Goal: Task Accomplishment & Management: Complete application form

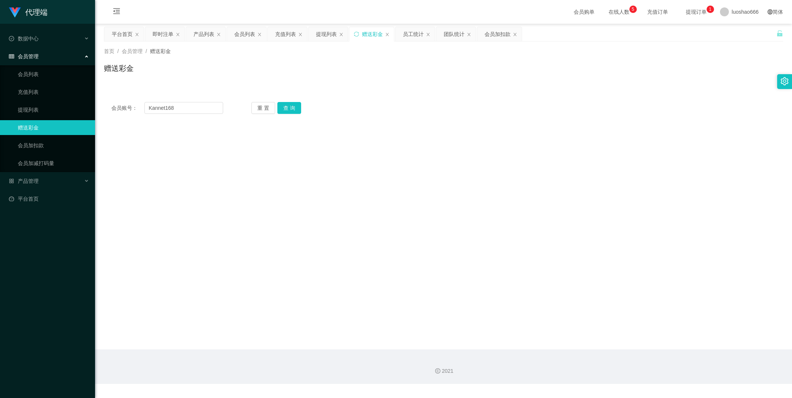
click at [36, 64] on li "会员管理 会员列表 充值列表 提现列表 赠送彩金 会员加扣款 会员加减打码量" at bounding box center [47, 110] width 95 height 123
click at [36, 77] on link "会员列表" at bounding box center [53, 74] width 71 height 15
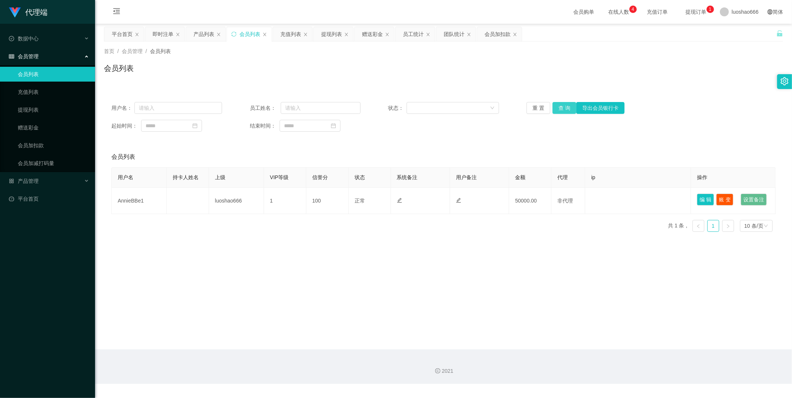
click at [561, 109] on button "查 询" at bounding box center [565, 108] width 24 height 12
click at [30, 93] on link "充值列表" at bounding box center [53, 92] width 71 height 15
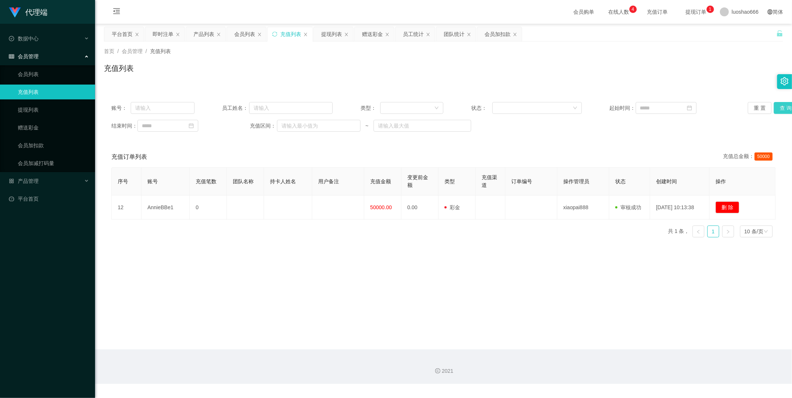
drag, startPoint x: 781, startPoint y: 109, endPoint x: 755, endPoint y: 115, distance: 26.8
click at [781, 108] on button "查 询" at bounding box center [786, 108] width 24 height 12
click at [49, 114] on link "提现列表" at bounding box center [53, 109] width 71 height 15
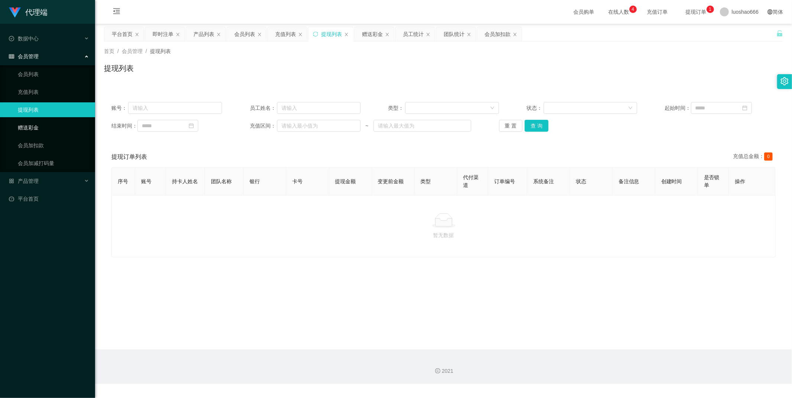
click at [64, 124] on link "赠送彩金" at bounding box center [53, 127] width 71 height 15
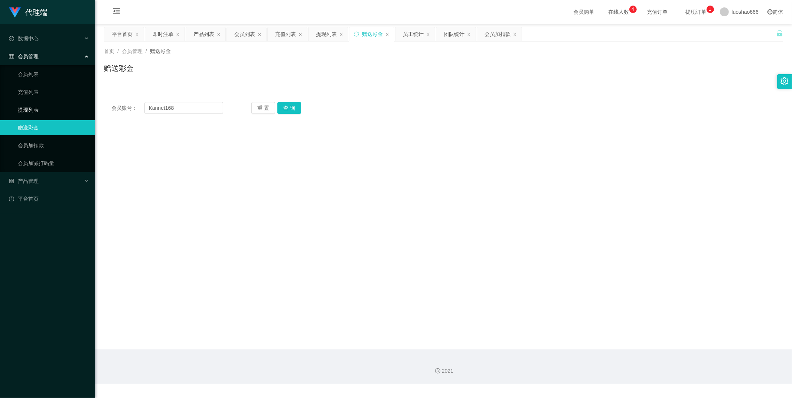
click at [69, 108] on link "提现列表" at bounding box center [53, 109] width 71 height 15
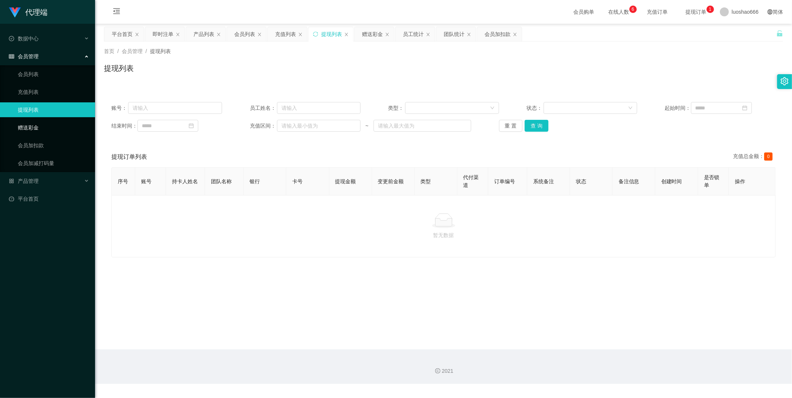
click at [43, 128] on link "赠送彩金" at bounding box center [53, 127] width 71 height 15
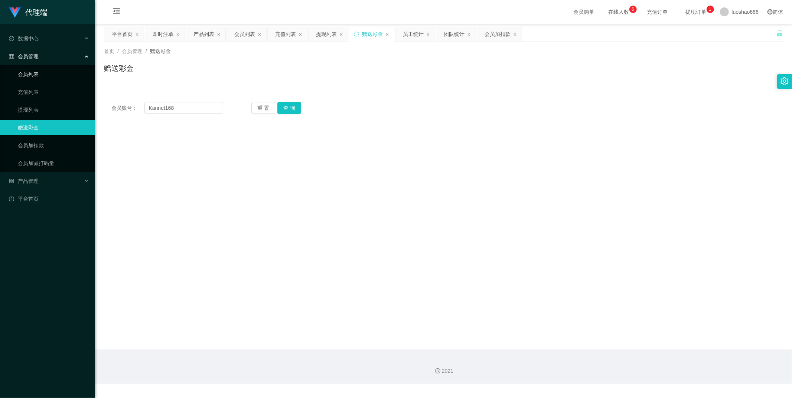
click at [49, 77] on link "会员列表" at bounding box center [53, 74] width 71 height 15
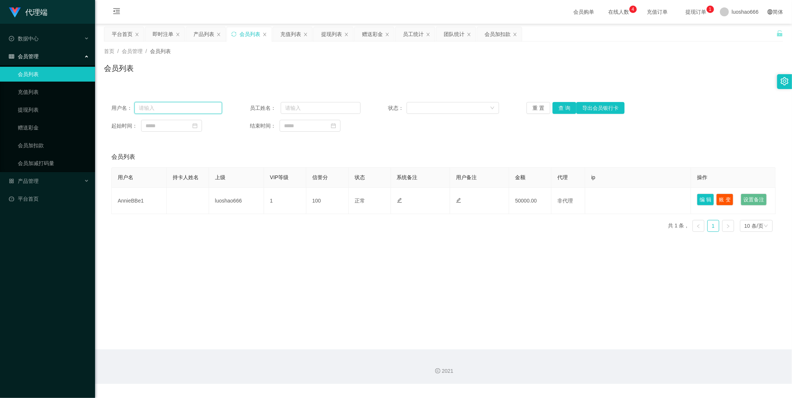
paste input "kannet168"
type input "kannet168"
drag, startPoint x: 31, startPoint y: 152, endPoint x: 32, endPoint y: 141, distance: 10.1
click at [31, 151] on link "会员加扣款" at bounding box center [53, 145] width 71 height 15
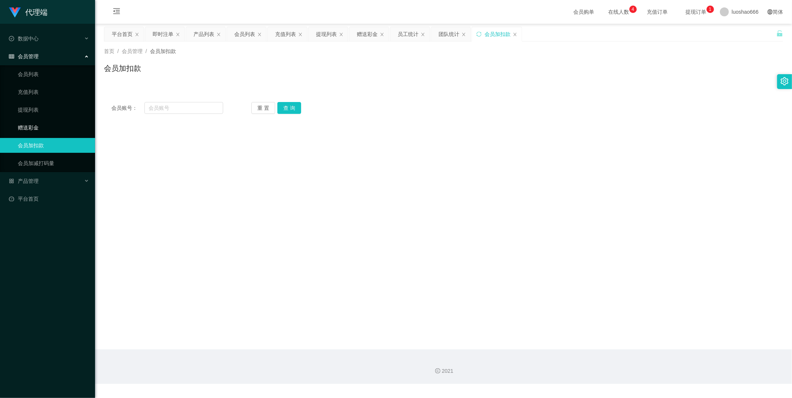
click at [52, 121] on link "赠送彩金" at bounding box center [53, 127] width 71 height 15
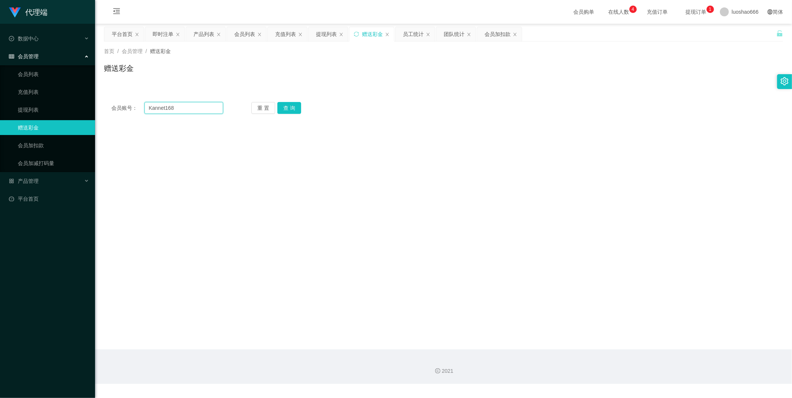
click at [191, 109] on input "Kannet168" at bounding box center [183, 108] width 79 height 12
click at [190, 109] on input "Kannet168" at bounding box center [183, 108] width 79 height 12
paste input "k"
drag, startPoint x: 199, startPoint y: 110, endPoint x: 82, endPoint y: 102, distance: 116.5
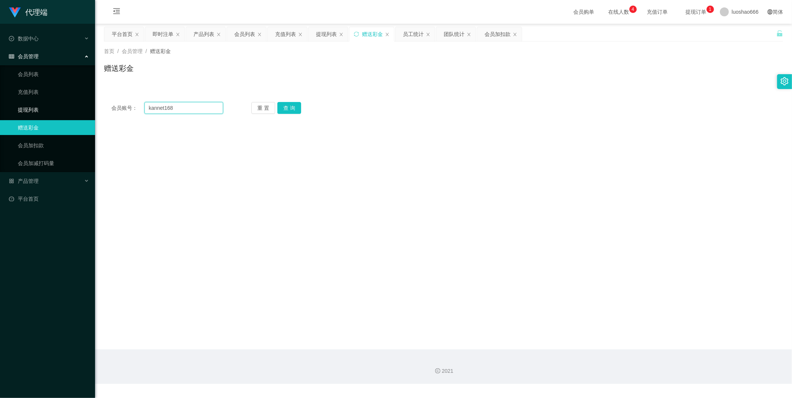
click at [82, 102] on section "代理端 数据中心 员工统计 团队统计 会员管理 会员列表 充值列表 提现列表 赠送彩金 会员加扣款 会员加减打码量 产品管理 开奖记录 注单管理 产品列表 即…" at bounding box center [396, 192] width 792 height 384
paste input "loklok"
type input "loklok"
click at [300, 113] on button "查 询" at bounding box center [289, 108] width 24 height 12
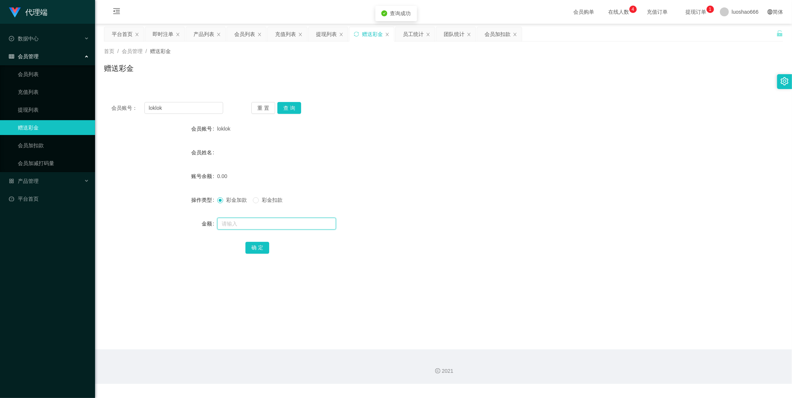
click at [262, 220] on input "text" at bounding box center [276, 224] width 119 height 12
type input "100"
click at [258, 249] on button "确 定" at bounding box center [257, 248] width 24 height 12
click at [292, 105] on button "查 询" at bounding box center [289, 108] width 24 height 12
click at [55, 152] on link "会员加扣款" at bounding box center [53, 145] width 71 height 15
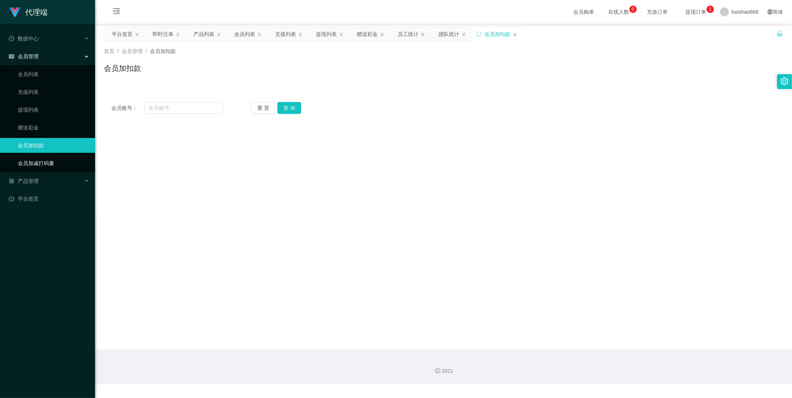
click at [48, 163] on link "会员加减打码量" at bounding box center [53, 163] width 71 height 15
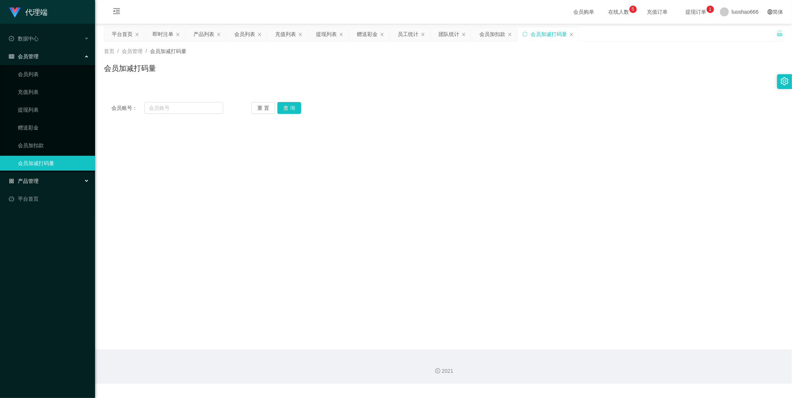
click at [43, 175] on div "产品管理" at bounding box center [47, 181] width 95 height 15
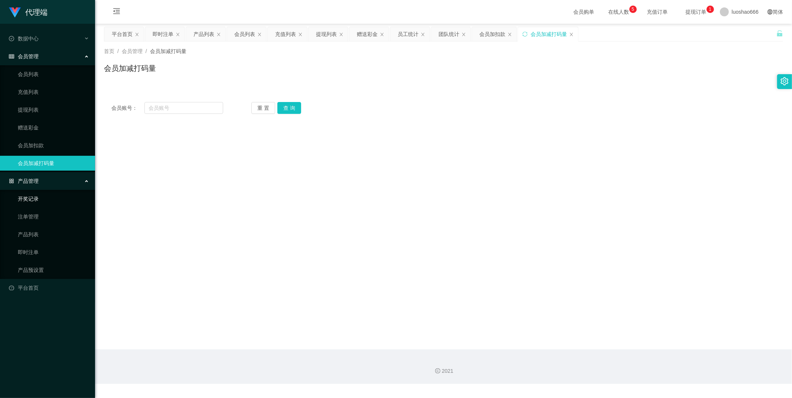
click at [49, 203] on link "开奖记录" at bounding box center [53, 199] width 71 height 15
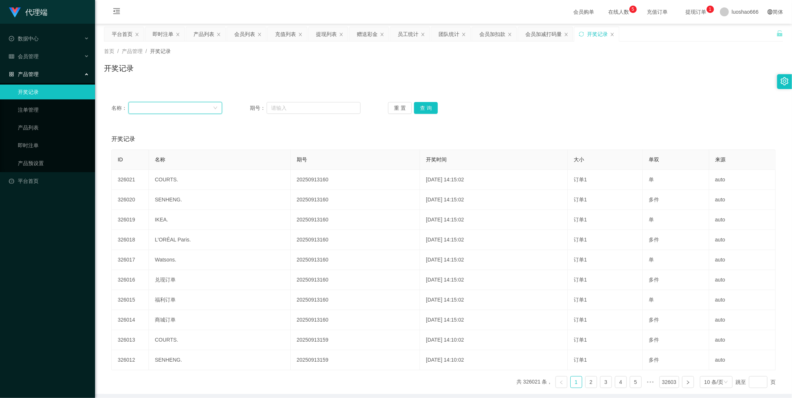
drag, startPoint x: 196, startPoint y: 111, endPoint x: 231, endPoint y: 103, distance: 35.7
click at [231, 103] on div "名称： 期号： 重 置 查 询" at bounding box center [443, 108] width 664 height 12
click at [214, 108] on icon "图标: down" at bounding box center [216, 108] width 4 height 3
click at [173, 121] on li "商城订单" at bounding box center [174, 123] width 93 height 12
click at [424, 103] on button "查 询" at bounding box center [426, 108] width 24 height 12
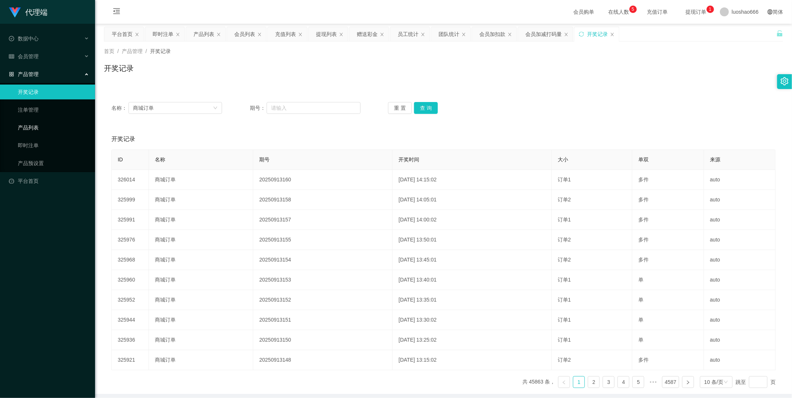
click at [45, 128] on link "产品列表" at bounding box center [53, 127] width 71 height 15
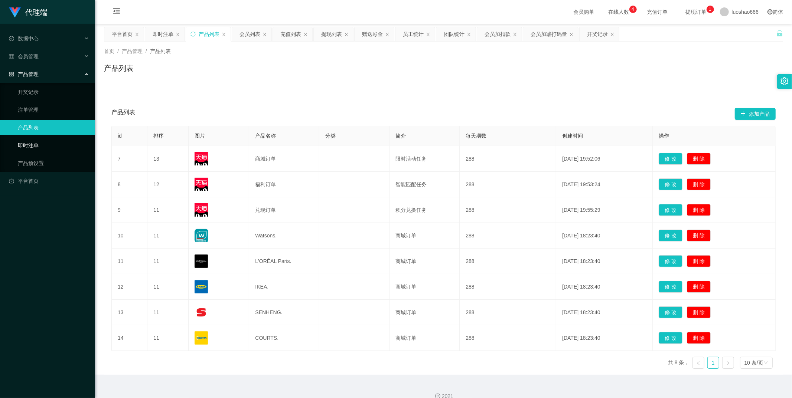
click at [43, 140] on link "即时注单" at bounding box center [53, 145] width 71 height 15
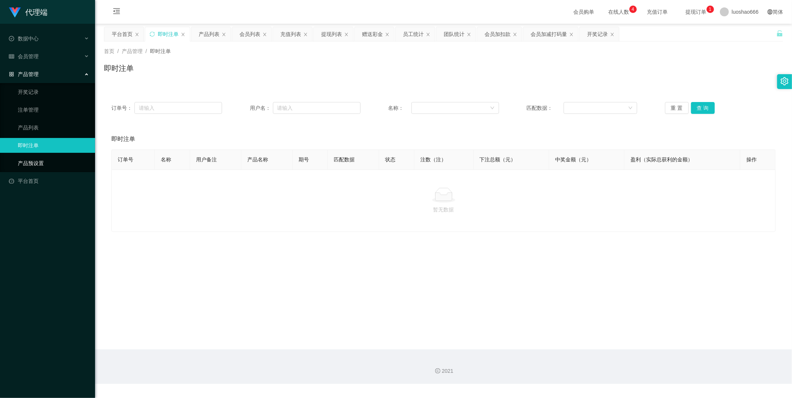
click at [42, 162] on link "产品预设置" at bounding box center [53, 163] width 71 height 15
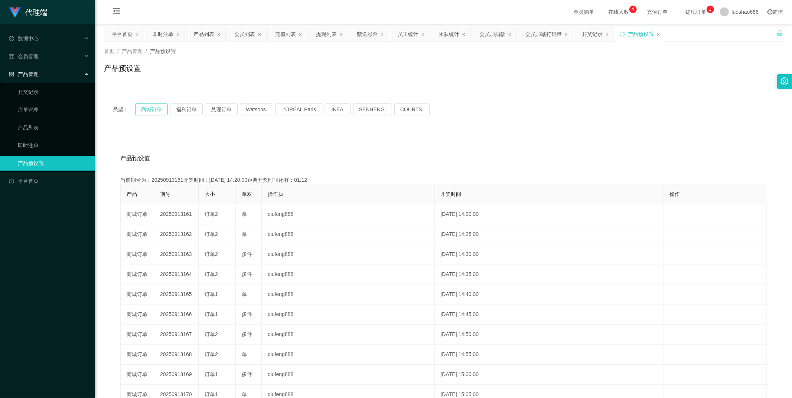
click at [159, 111] on button "商城订单" at bounding box center [151, 110] width 33 height 12
click at [32, 74] on span "产品管理" at bounding box center [24, 74] width 30 height 6
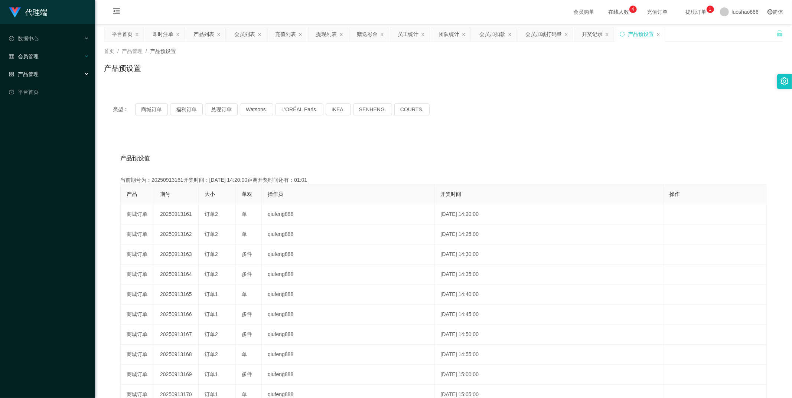
click at [43, 60] on div "会员管理" at bounding box center [47, 56] width 95 height 15
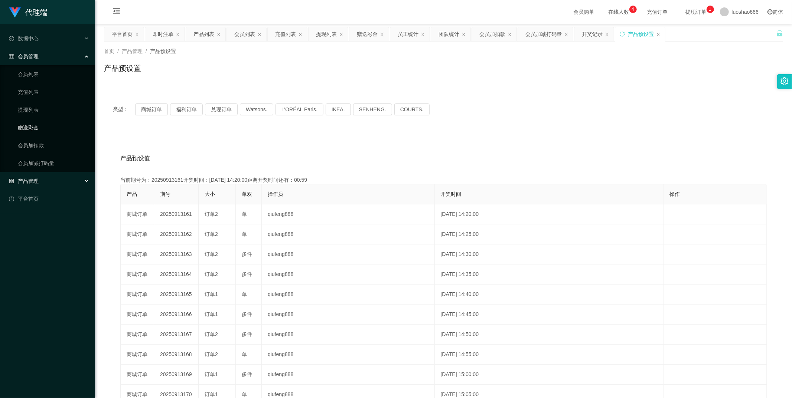
click at [42, 124] on link "赠送彩金" at bounding box center [53, 127] width 71 height 15
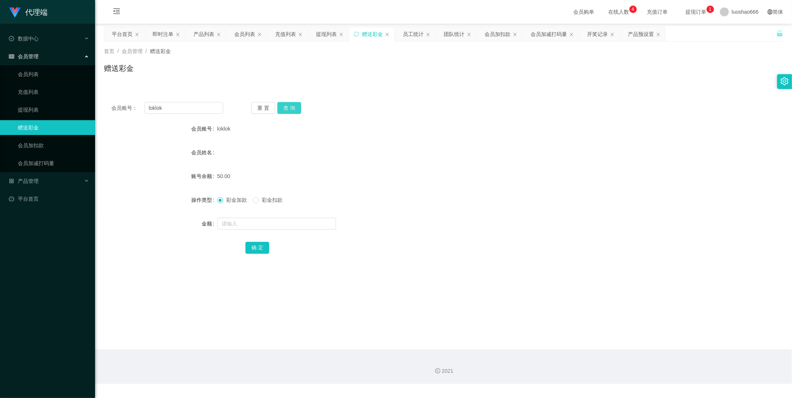
click at [289, 113] on div "会员账号： loklok 重 置 查 询 会员账号 loklok 会员姓名 账号余额 50.00 操作类型 彩金加款 彩金扣款 金额 确 定" at bounding box center [443, 183] width 679 height 177
drag, startPoint x: 257, startPoint y: 241, endPoint x: 287, endPoint y: 121, distance: 124.4
click at [258, 228] on form "会员账号 loklok 会员姓名 账号余额 50.00 操作类型 彩金加款 彩金扣款 金额 确 定" at bounding box center [443, 188] width 679 height 134
drag, startPoint x: 291, startPoint y: 95, endPoint x: 286, endPoint y: 104, distance: 10.5
click at [287, 101] on div "会员账号： loklok 重 置 查 询 会员账号 loklok 会员姓名 账号余额 50.00 操作类型 彩金加款 彩金扣款 金额 确 定" at bounding box center [443, 183] width 679 height 177
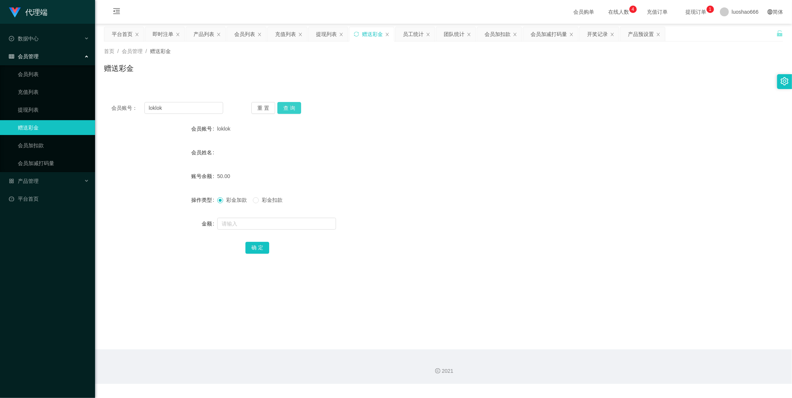
click at [286, 105] on button "查 询" at bounding box center [289, 108] width 24 height 12
click at [281, 224] on input "text" at bounding box center [276, 224] width 119 height 12
type input "100"
drag, startPoint x: 279, startPoint y: 389, endPoint x: 270, endPoint y: 404, distance: 17.0
click at [270, 398] on html "代理端 数据中心 员工统计 团队统计 会员管理 会员列表 充值列表 提现列表 赠送彩金 会员加扣款 会员加减打码量 产品管理 开奖记录 注单管理 产品列表 即…" at bounding box center [396, 199] width 792 height 398
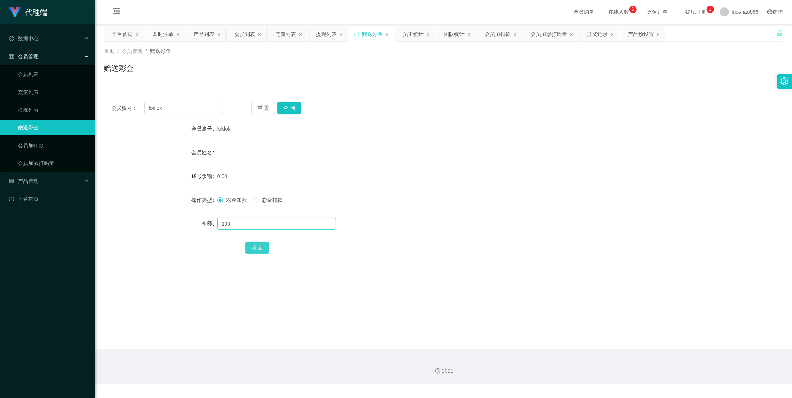
drag, startPoint x: 259, startPoint y: 251, endPoint x: 328, endPoint y: 217, distance: 76.6
click at [259, 251] on button "确 定" at bounding box center [257, 248] width 24 height 12
click at [284, 110] on button "查 询" at bounding box center [289, 108] width 24 height 12
click at [290, 106] on button "查 询" at bounding box center [289, 108] width 24 height 12
click at [275, 221] on input "text" at bounding box center [276, 224] width 119 height 12
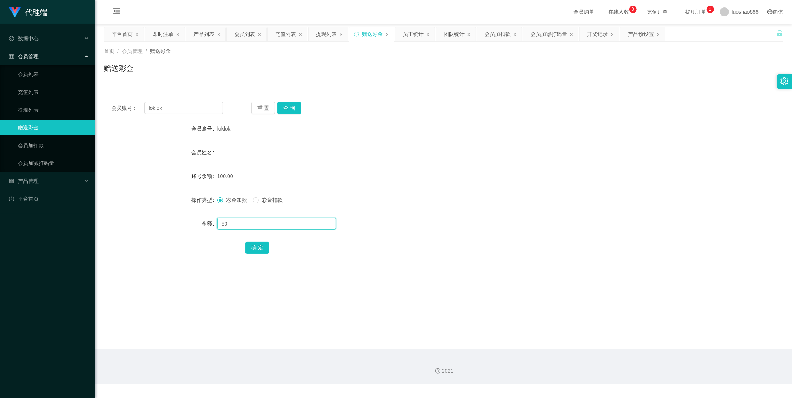
type input "50"
click at [283, 109] on button "查 询" at bounding box center [289, 108] width 24 height 12
click at [261, 211] on form "会员账号 loklok 会员姓名 账号余额 100.00 操作类型 彩金加款 彩金扣款 金额 确 定" at bounding box center [443, 188] width 679 height 134
click at [258, 224] on input "text" at bounding box center [276, 224] width 119 height 12
type input "50"
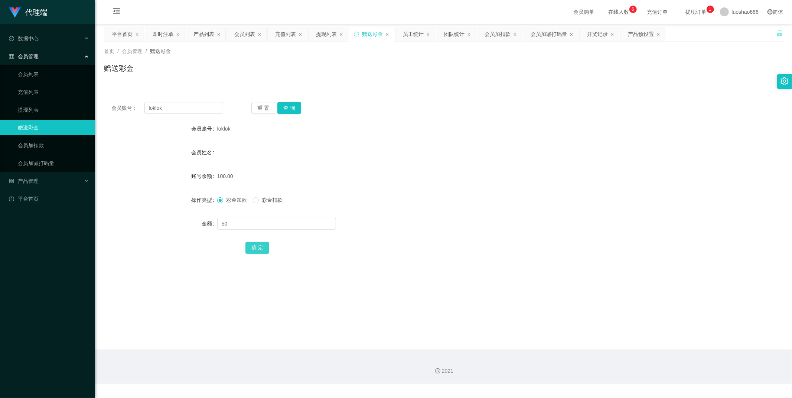
drag, startPoint x: 252, startPoint y: 246, endPoint x: 258, endPoint y: 241, distance: 8.7
click at [253, 246] on button "确 定" at bounding box center [257, 248] width 24 height 12
